Goal: Task Accomplishment & Management: Use online tool/utility

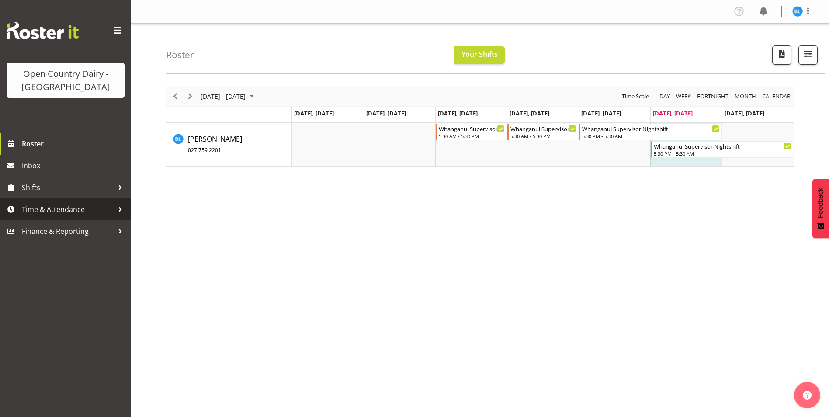
click at [43, 209] on span "Time & Attendance" at bounding box center [68, 209] width 92 height 13
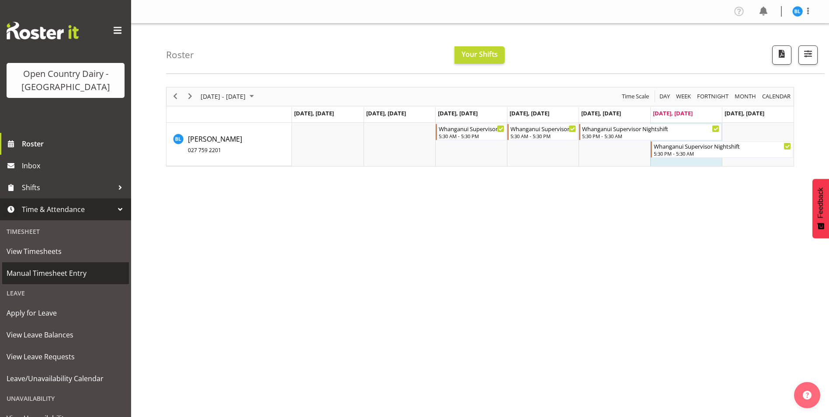
click at [52, 274] on span "Manual Timesheet Entry" at bounding box center [66, 273] width 118 height 13
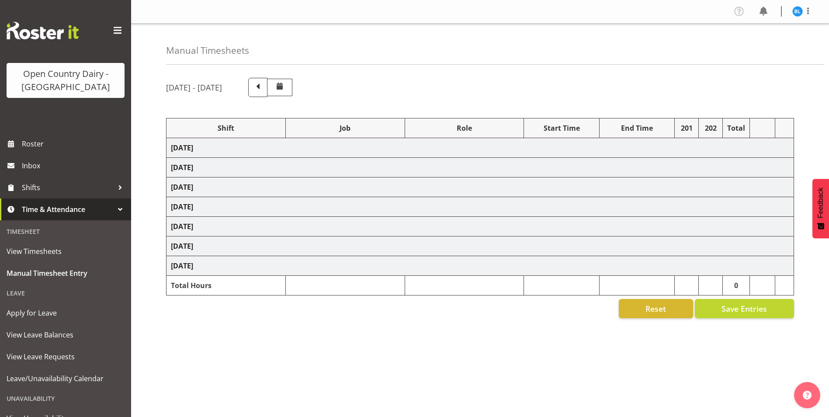
select select "70655"
select select "70656"
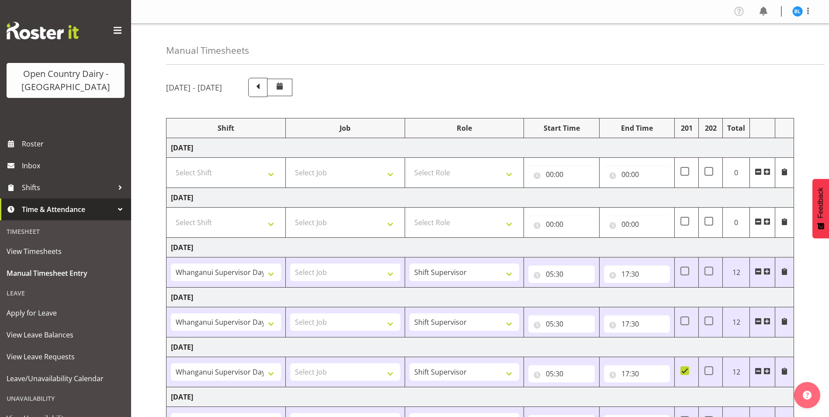
scroll to position [125, 0]
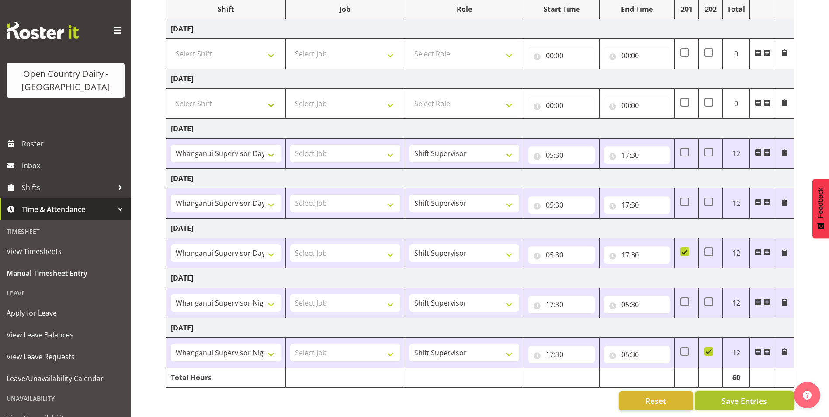
click at [729, 395] on span "Save Entries" at bounding box center [744, 400] width 45 height 11
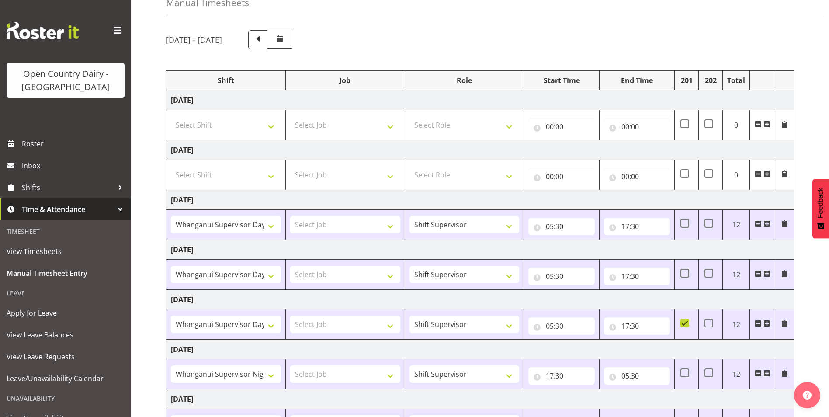
scroll to position [0, 0]
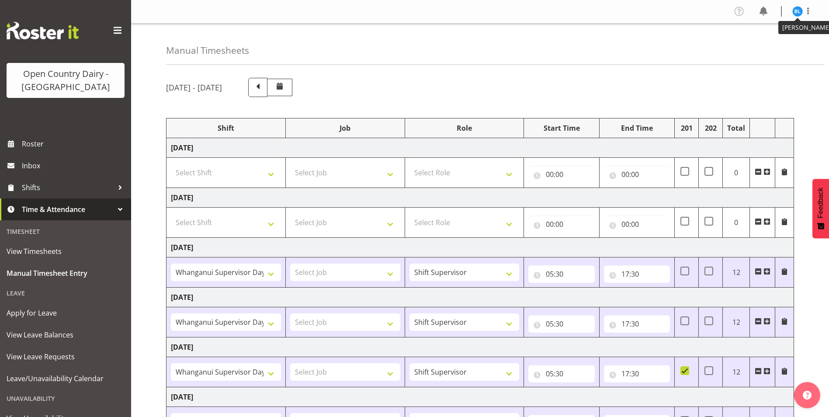
click at [798, 13] on img at bounding box center [798, 11] width 10 height 10
click at [772, 45] on link "Log Out" at bounding box center [772, 46] width 84 height 16
